Goal: Information Seeking & Learning: Check status

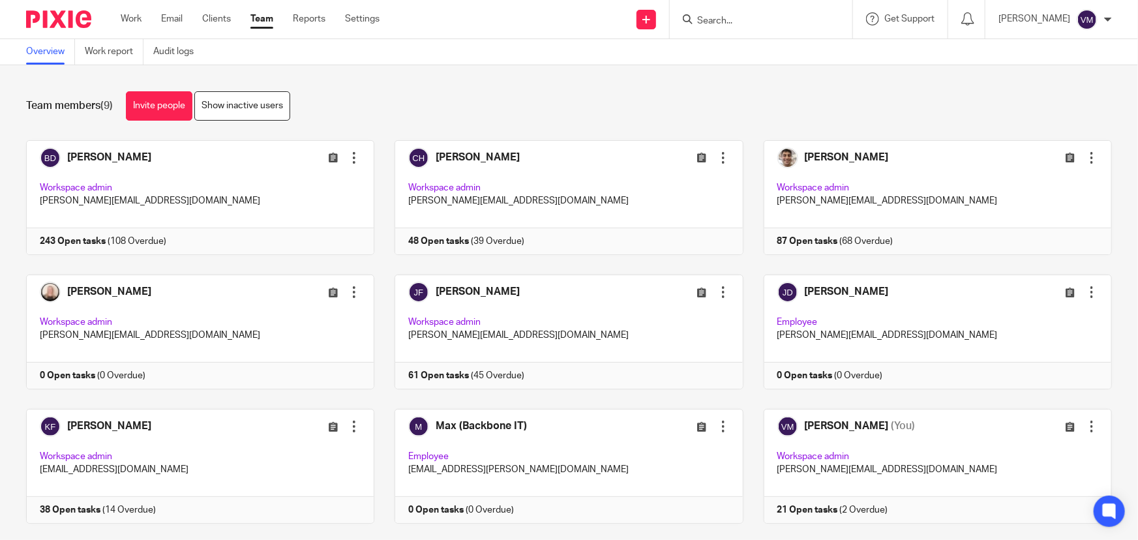
scroll to position [28, 0]
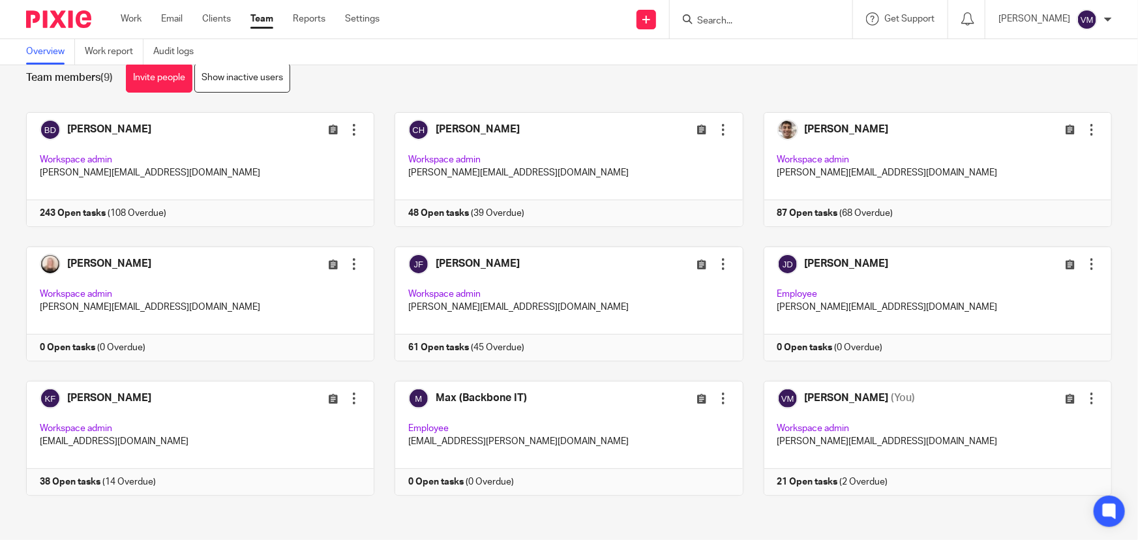
click at [262, 21] on link "Team" at bounding box center [261, 18] width 23 height 13
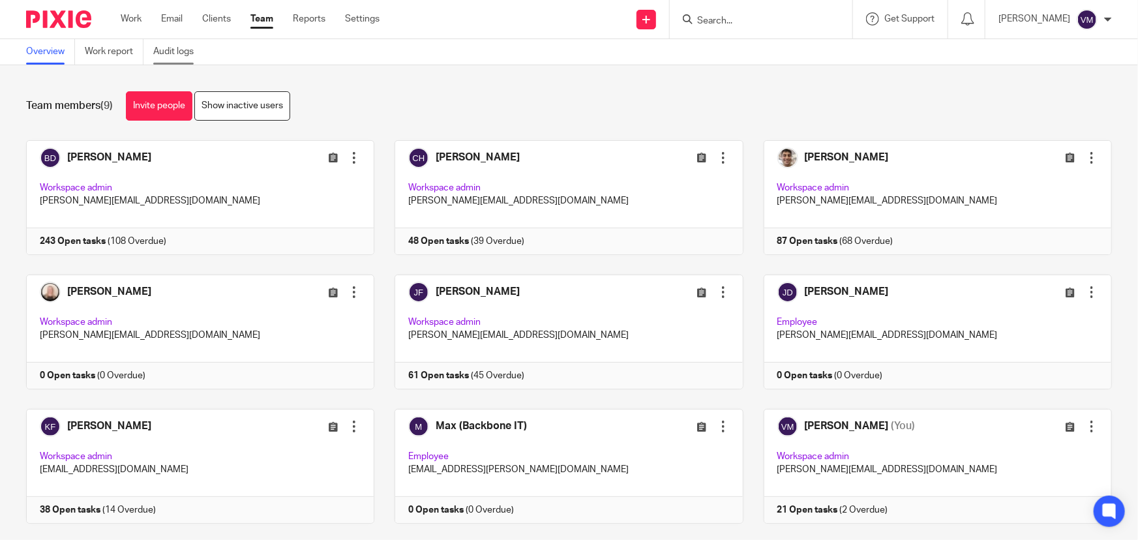
click at [168, 55] on link "Audit logs" at bounding box center [178, 51] width 50 height 25
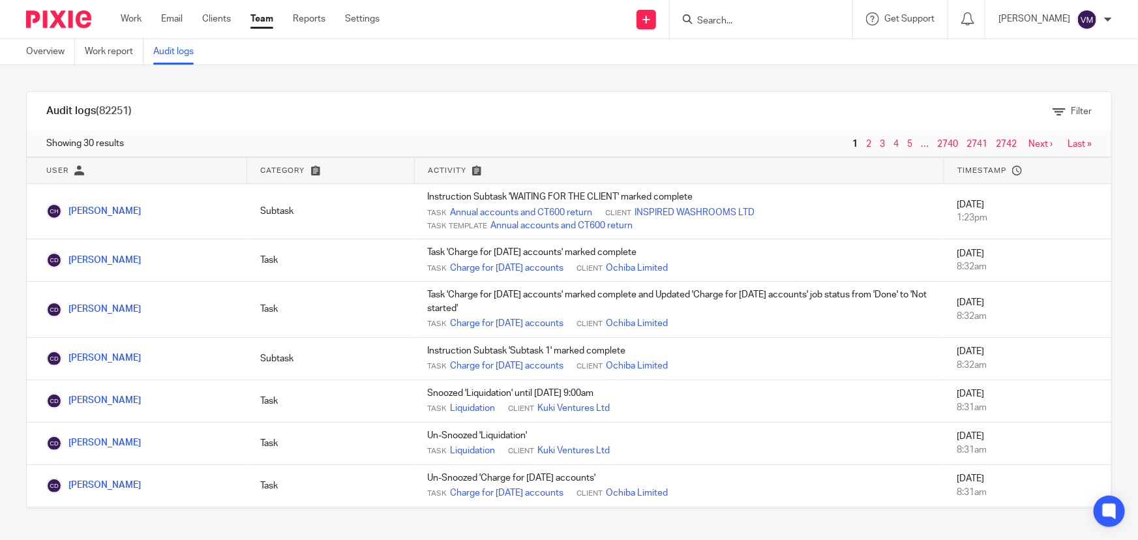
click at [266, 19] on link "Team" at bounding box center [261, 18] width 23 height 13
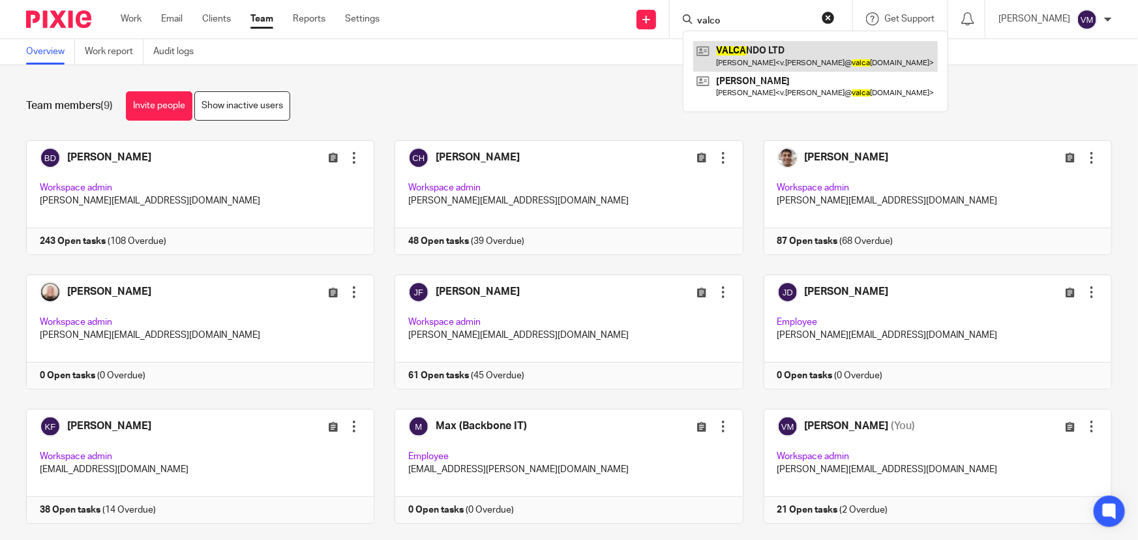
type input "valco"
click at [758, 48] on link at bounding box center [815, 56] width 245 height 30
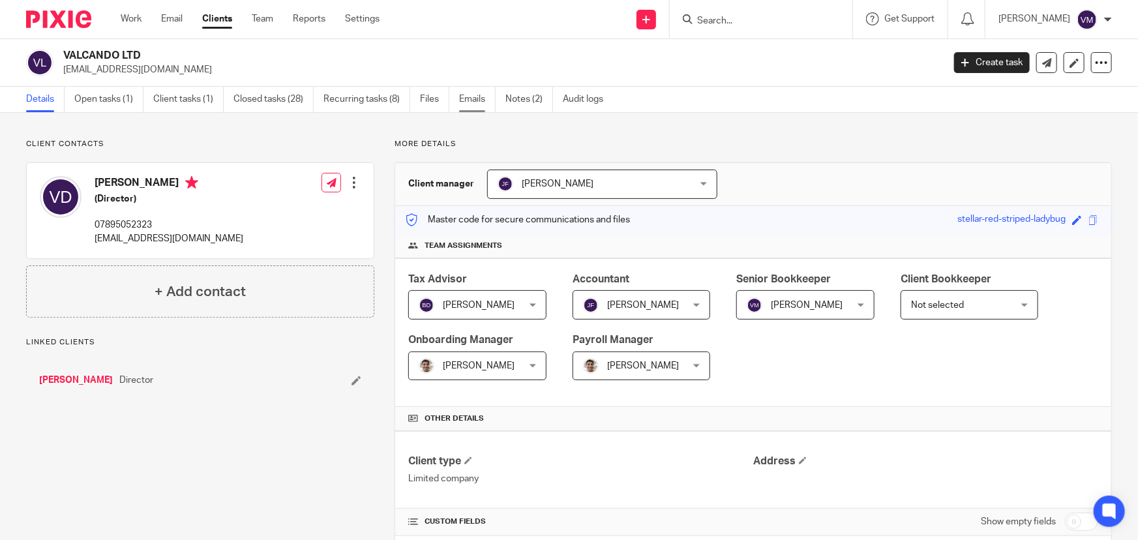
click at [481, 95] on link "Emails" at bounding box center [477, 99] width 37 height 25
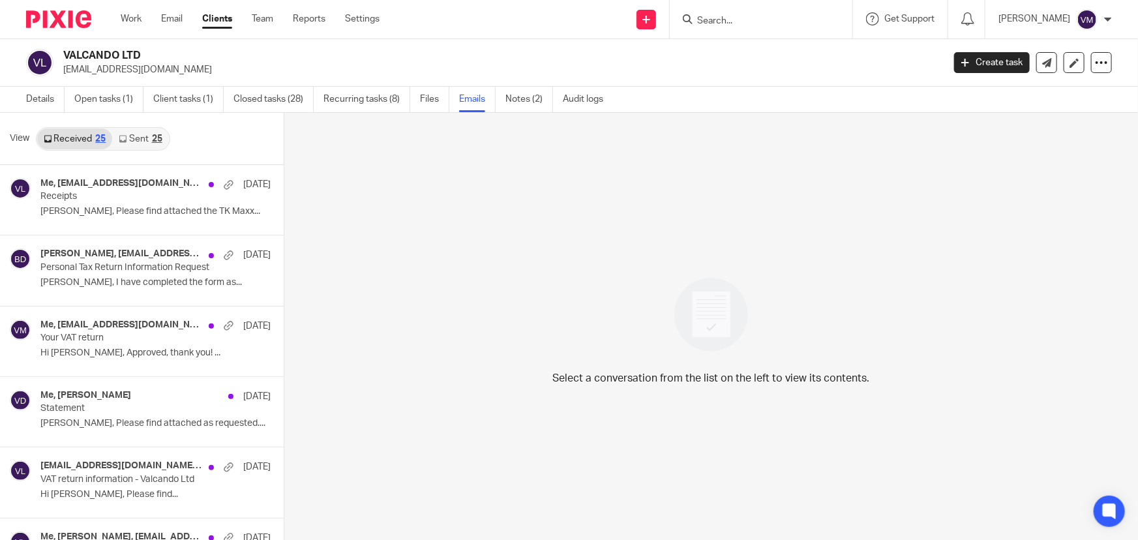
click at [134, 140] on link "Sent 25" at bounding box center [140, 138] width 56 height 21
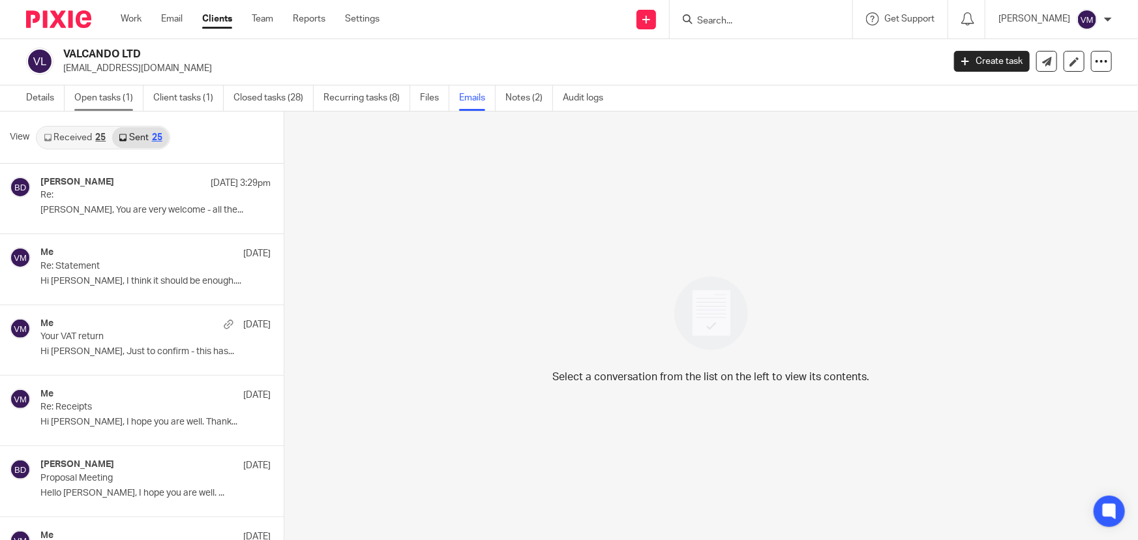
click at [108, 95] on link "Open tasks (1)" at bounding box center [108, 97] width 69 height 25
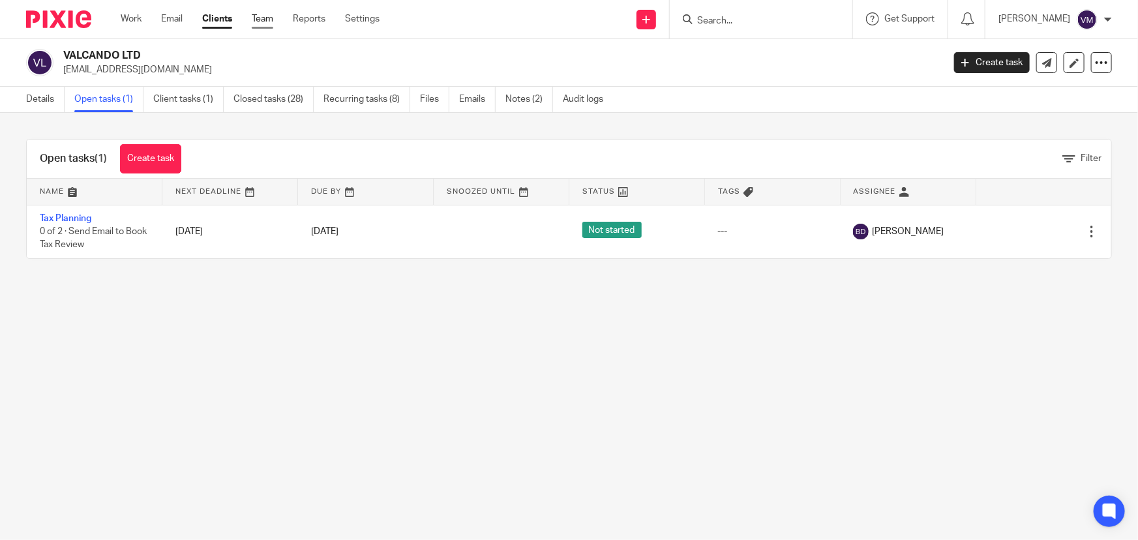
click at [267, 19] on link "Team" at bounding box center [263, 18] width 22 height 13
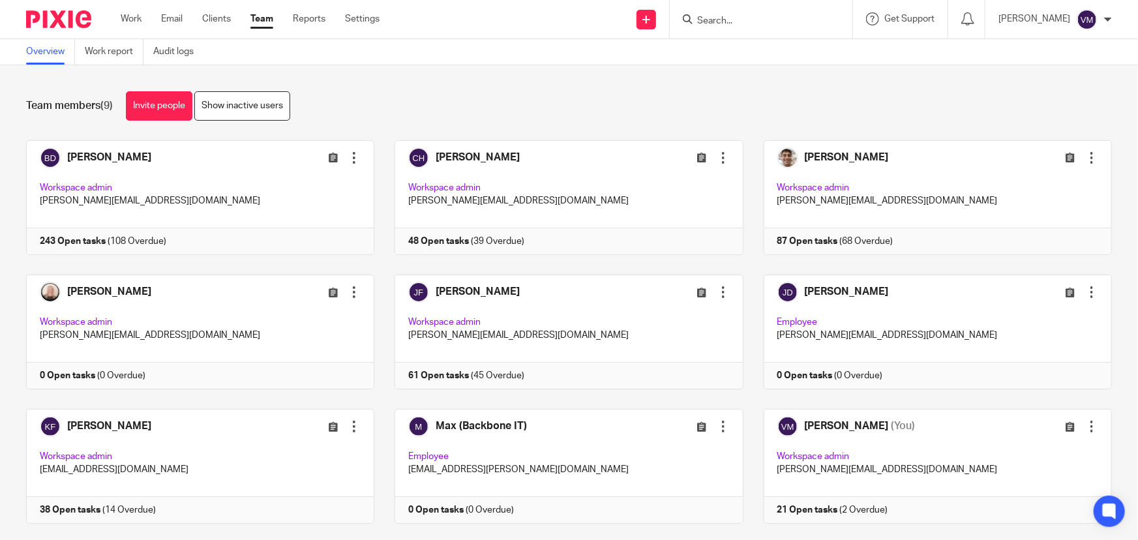
click at [768, 20] on input "Search" at bounding box center [754, 22] width 117 height 12
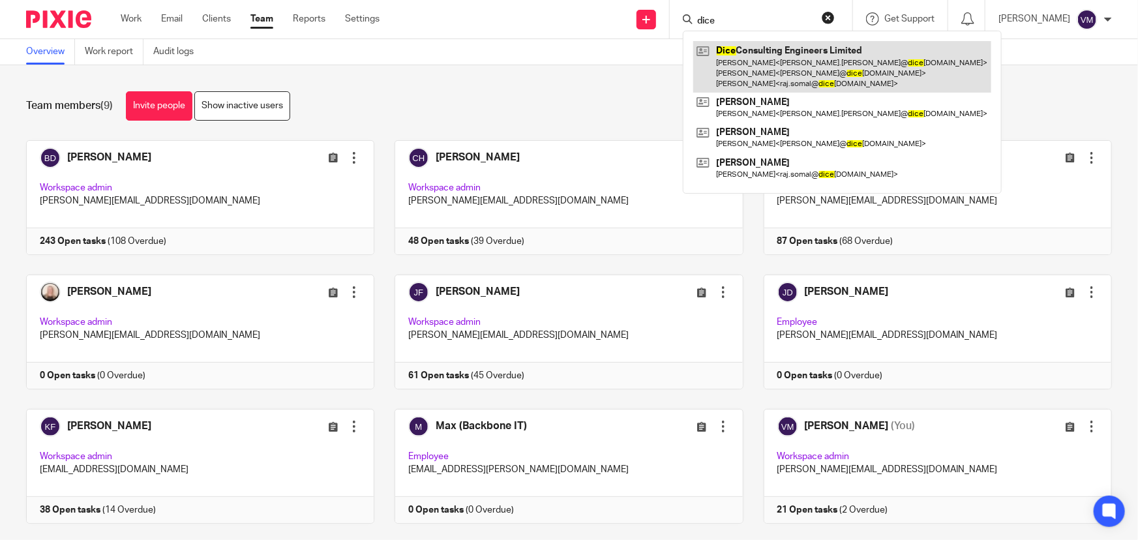
type input "dice"
click at [779, 55] on link at bounding box center [842, 67] width 298 height 52
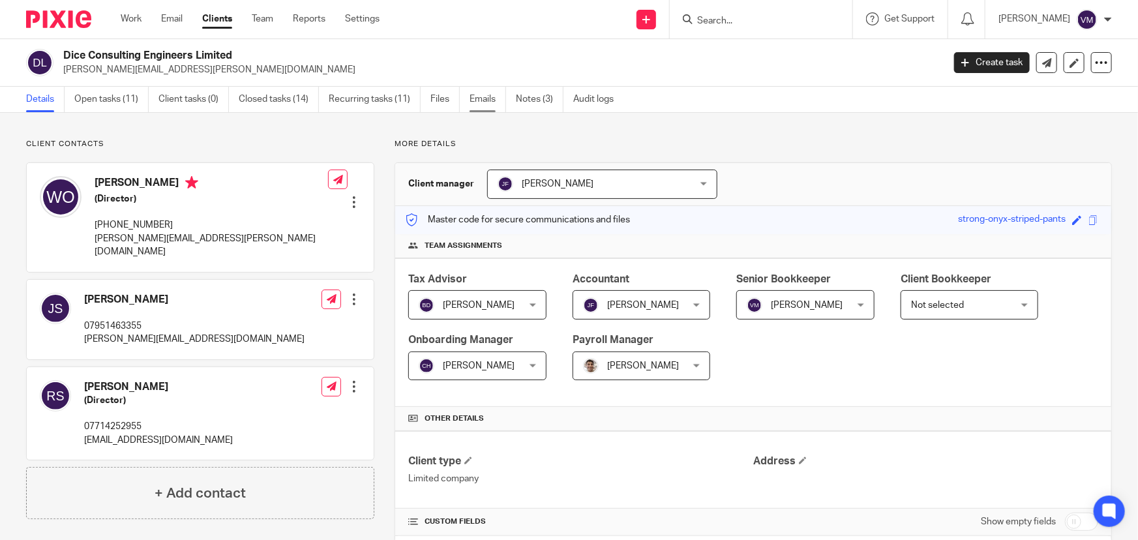
click at [489, 97] on link "Emails" at bounding box center [488, 99] width 37 height 25
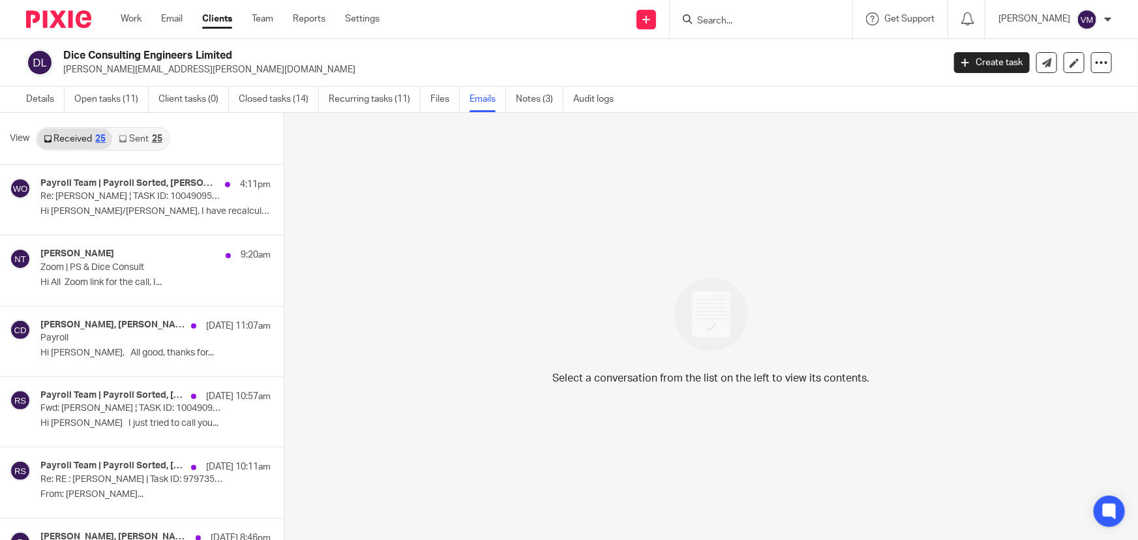
click at [128, 140] on link "Sent 25" at bounding box center [140, 138] width 56 height 21
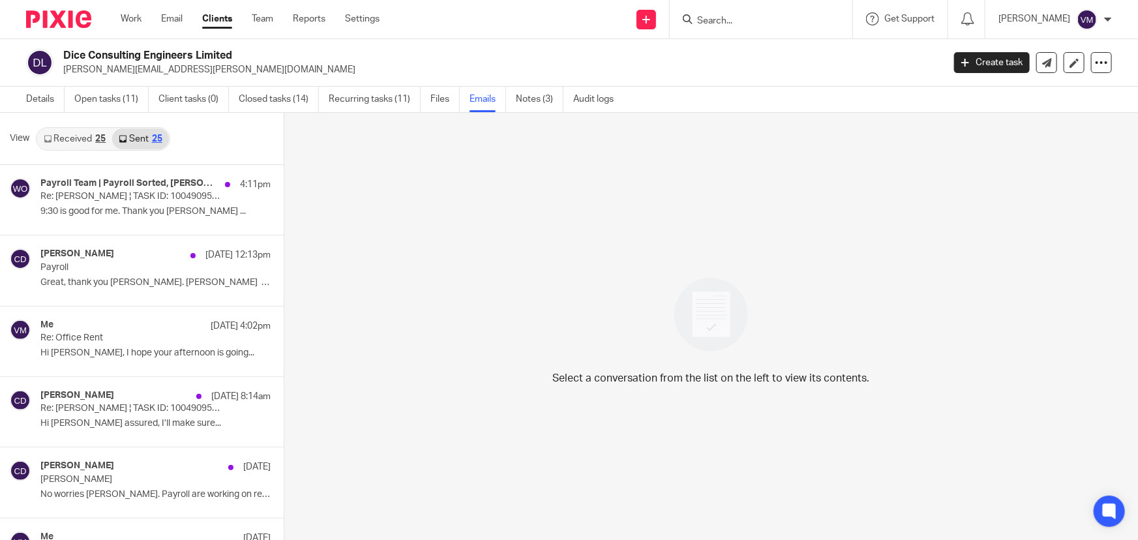
scroll to position [1, 0]
click at [95, 141] on div "25" at bounding box center [100, 137] width 10 height 9
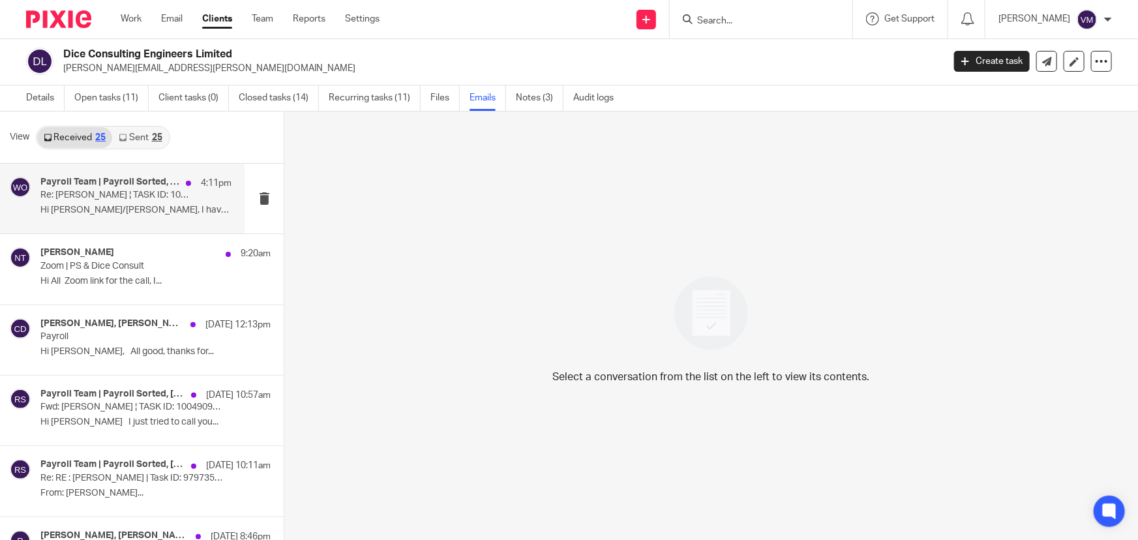
click at [93, 205] on p "Hi [PERSON_NAME]/[PERSON_NAME], I have recalculated the ERS..." at bounding box center [135, 210] width 191 height 11
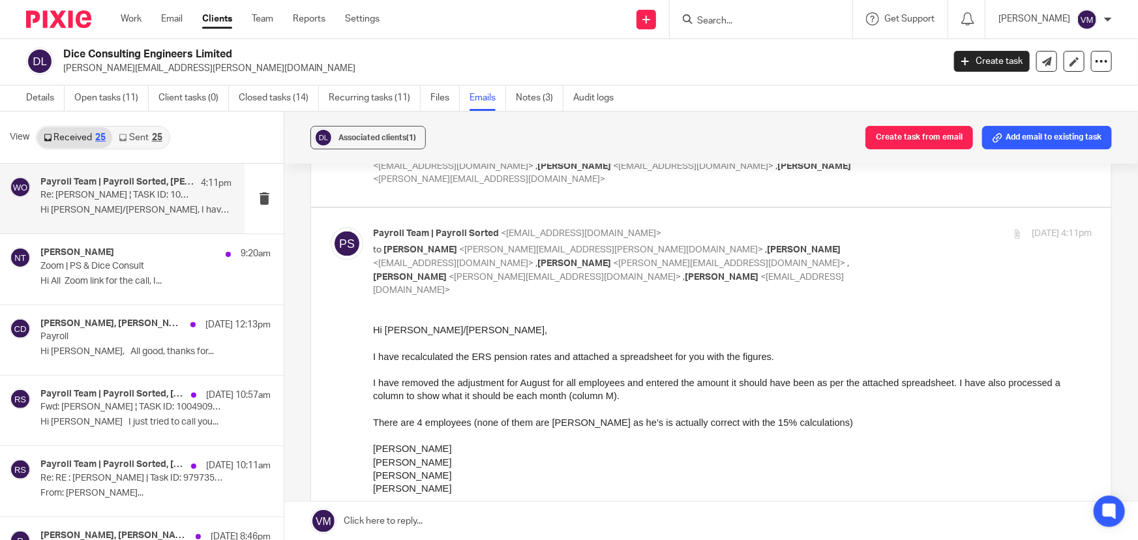
scroll to position [1304, 0]
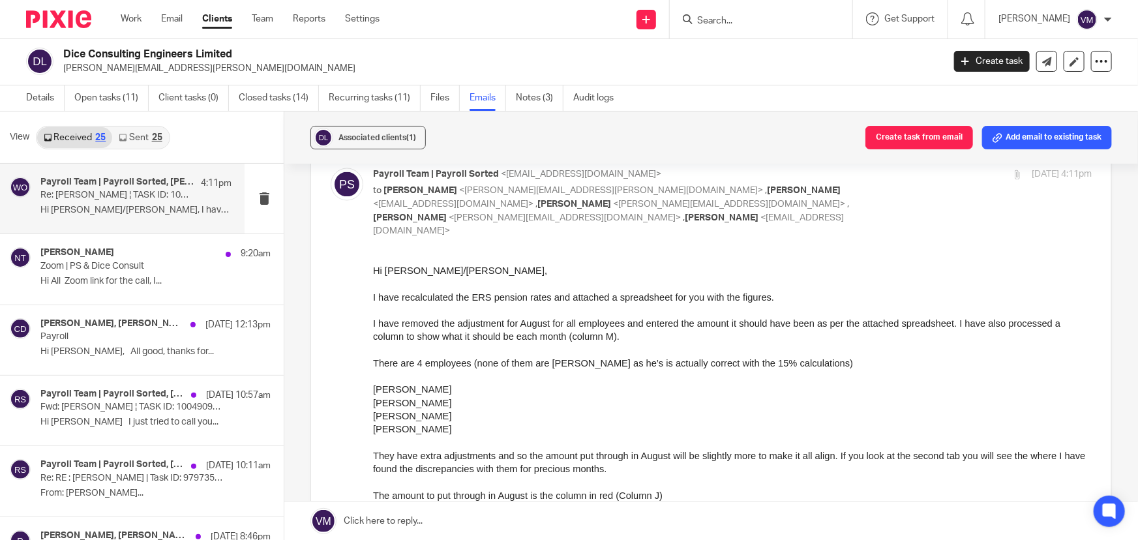
click at [143, 132] on link "Sent 25" at bounding box center [140, 137] width 56 height 21
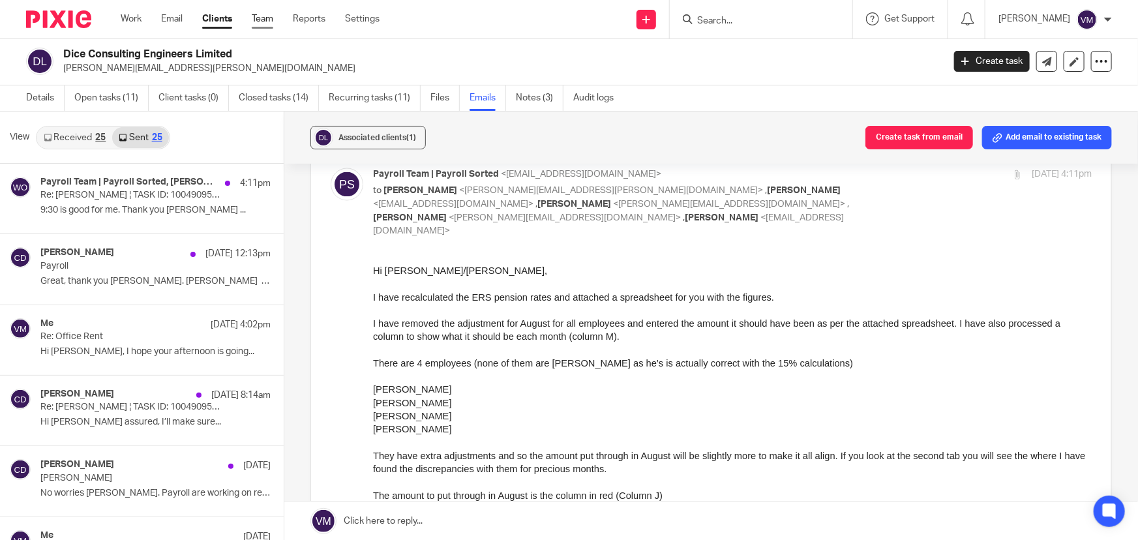
click at [272, 19] on link "Team" at bounding box center [263, 18] width 22 height 13
